Goal: Navigation & Orientation: Find specific page/section

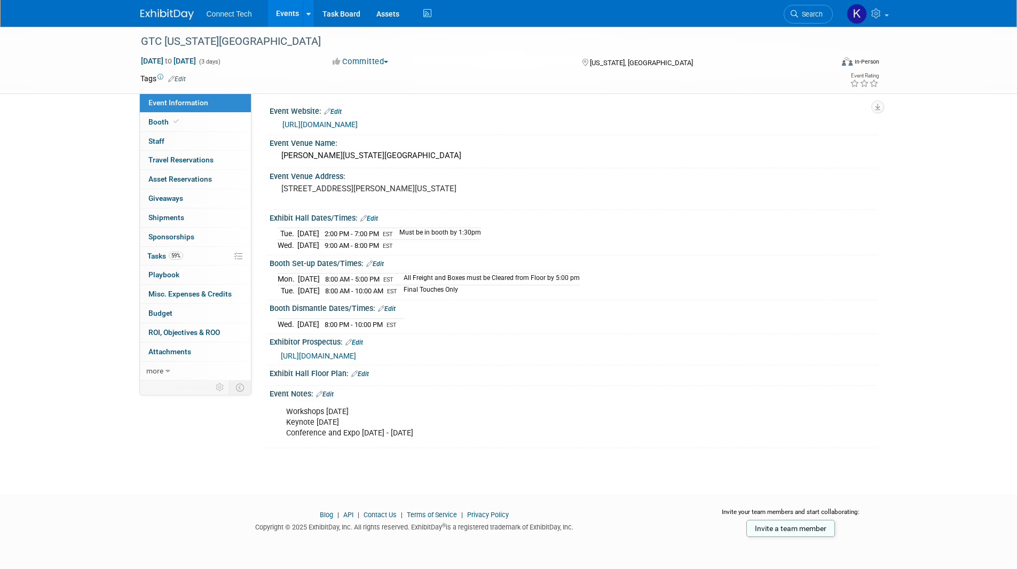
click at [288, 15] on link "Events" at bounding box center [287, 13] width 39 height 27
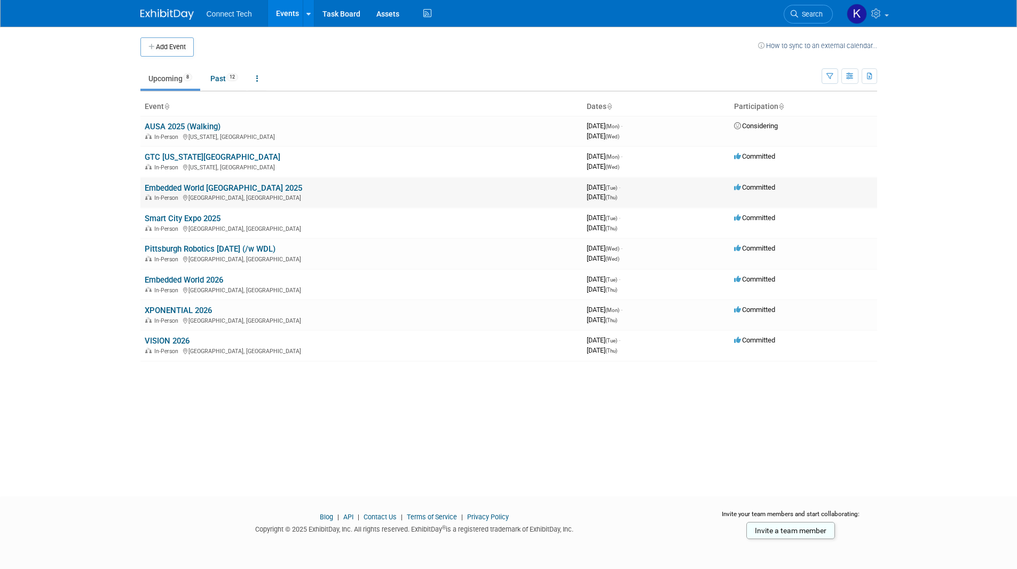
click at [207, 187] on link "Embedded World [GEOGRAPHIC_DATA] 2025" at bounding box center [224, 188] width 158 height 10
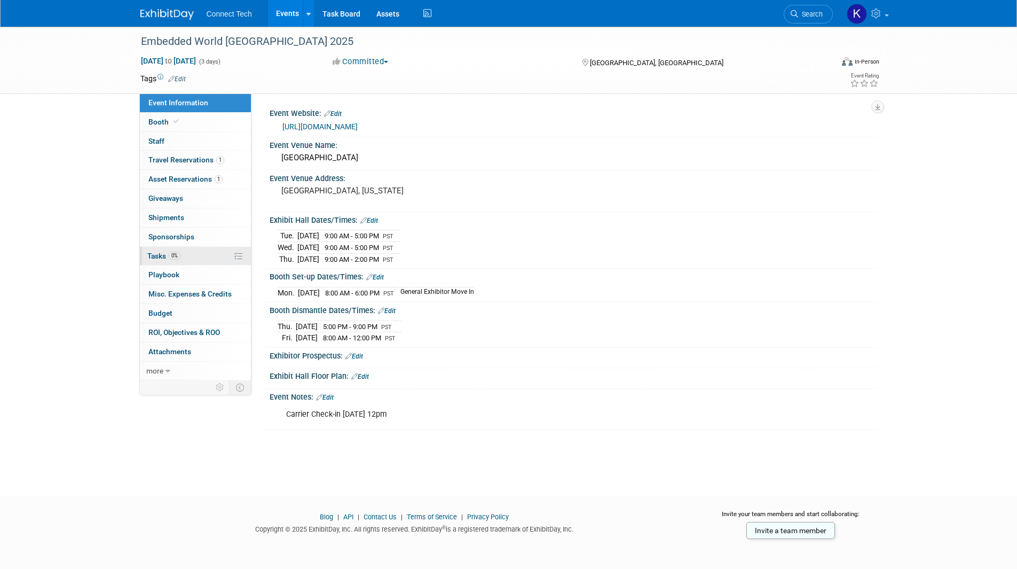
click at [211, 258] on link "0% Tasks 0%" at bounding box center [195, 256] width 111 height 19
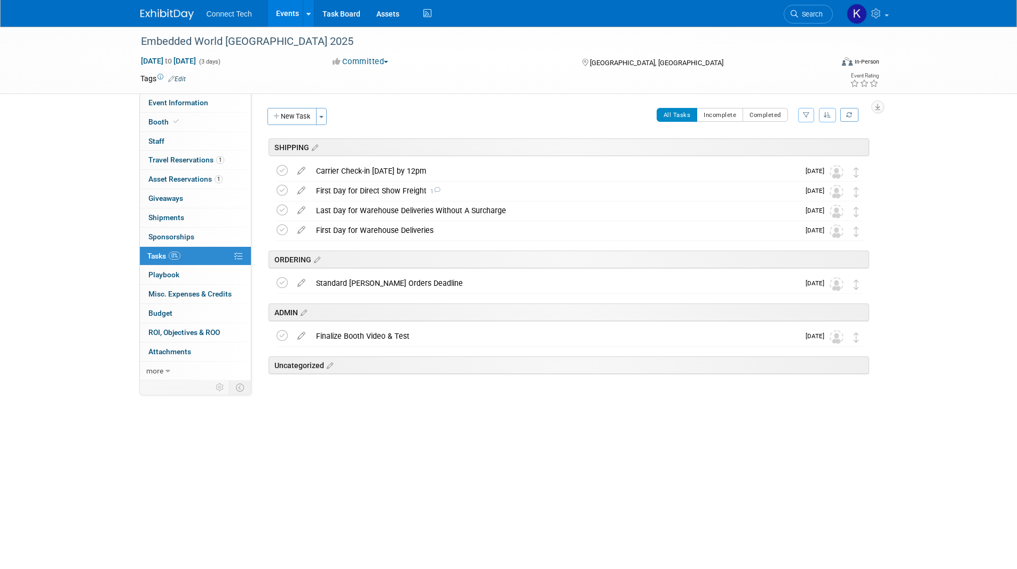
click at [186, 8] on link at bounding box center [173, 9] width 66 height 9
